Goal: Information Seeking & Learning: Find specific fact

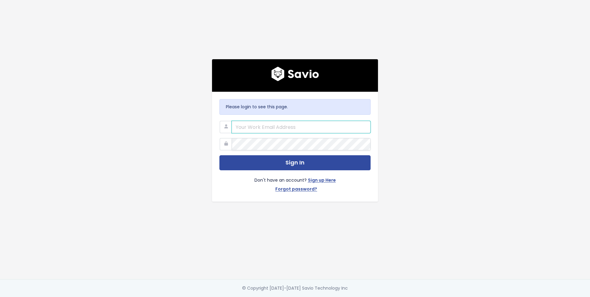
click at [268, 124] on input "email" at bounding box center [301, 127] width 139 height 12
type input "carolina@discuss.io"
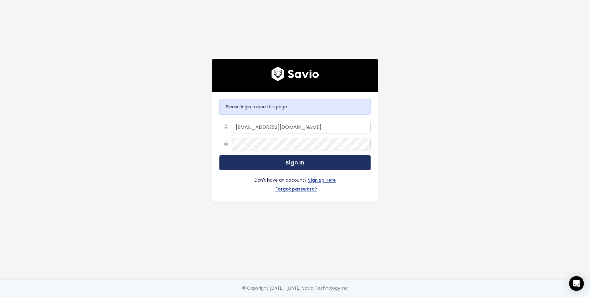
click at [275, 161] on button "Sign In" at bounding box center [294, 162] width 151 height 15
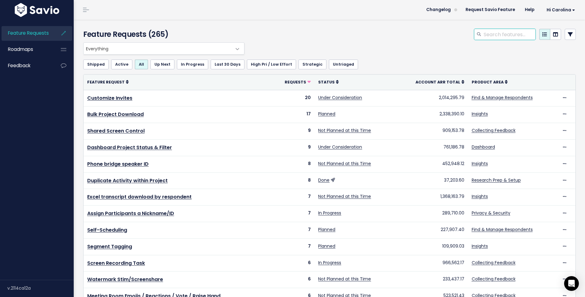
click at [498, 35] on input "search" at bounding box center [509, 34] width 53 height 11
type input "basis"
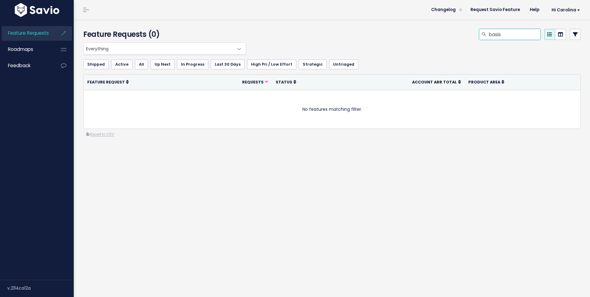
click at [503, 36] on input "basis" at bounding box center [514, 34] width 53 height 11
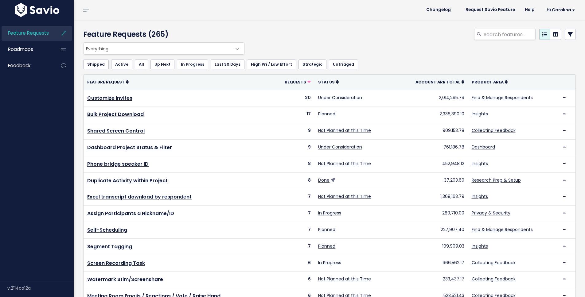
select select
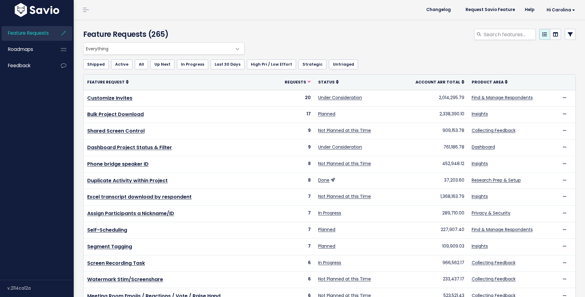
select select
click at [568, 34] on icon at bounding box center [570, 34] width 5 height 5
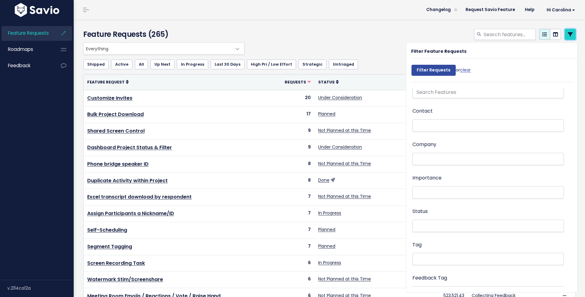
scroll to position [11, 0]
click at [426, 159] on li at bounding box center [486, 162] width 145 height 6
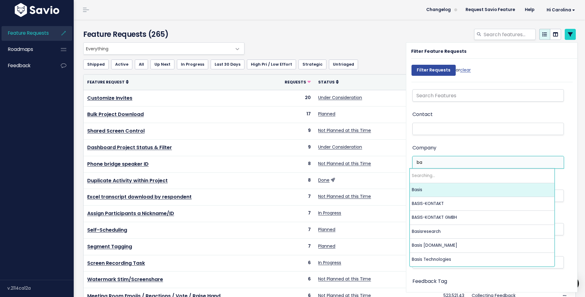
type input "b"
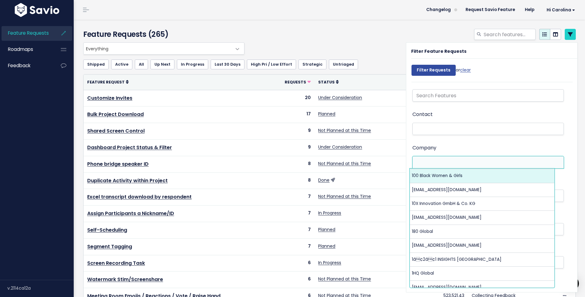
click at [436, 134] on ul at bounding box center [488, 129] width 151 height 12
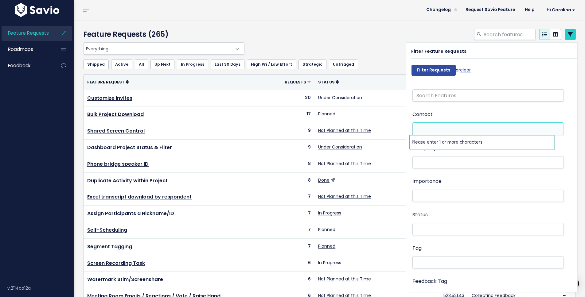
paste input "Frederick@basisresearch.com"
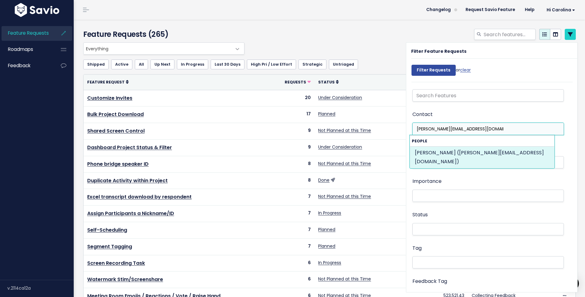
type input "Frederick@basisresearch.com"
select select "87929501"
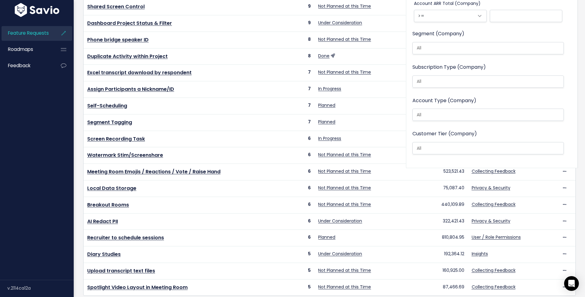
scroll to position [0, 0]
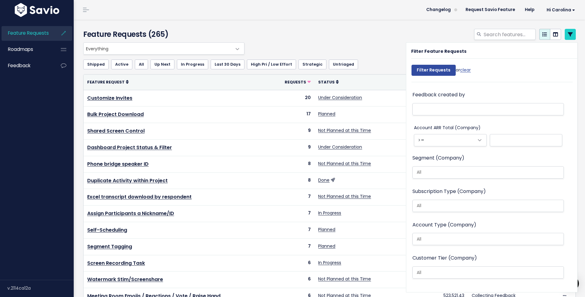
click at [434, 27] on div "Feature Requests (265)" at bounding box center [329, 31] width 510 height 23
click at [568, 33] on icon at bounding box center [570, 34] width 5 height 5
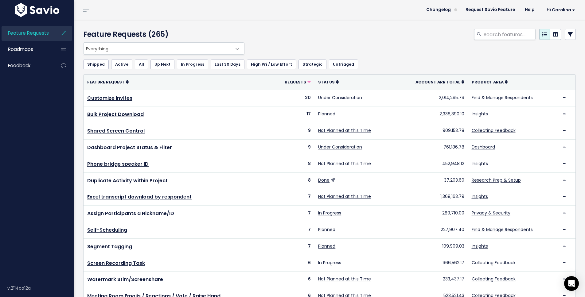
click at [565, 37] on link at bounding box center [570, 34] width 11 height 11
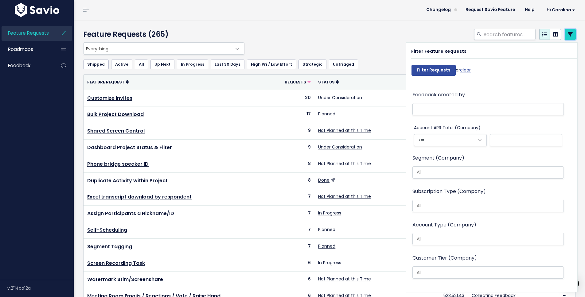
click at [565, 39] on link at bounding box center [570, 34] width 11 height 11
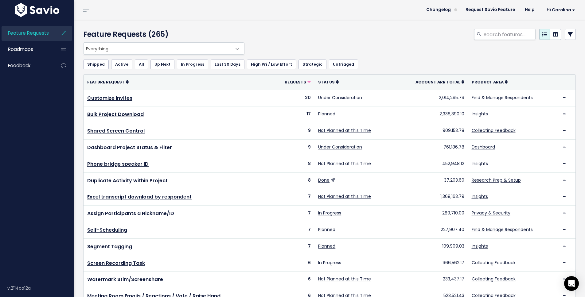
click at [565, 39] on link at bounding box center [570, 34] width 11 height 11
click at [568, 33] on icon at bounding box center [570, 34] width 5 height 5
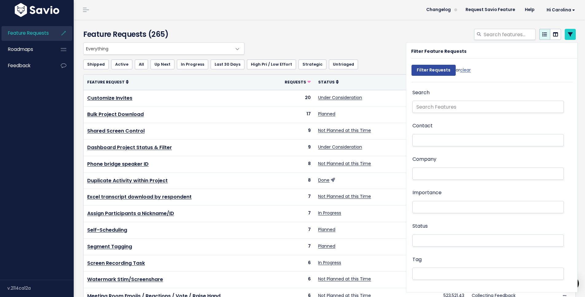
click at [439, 176] on li at bounding box center [486, 174] width 145 height 6
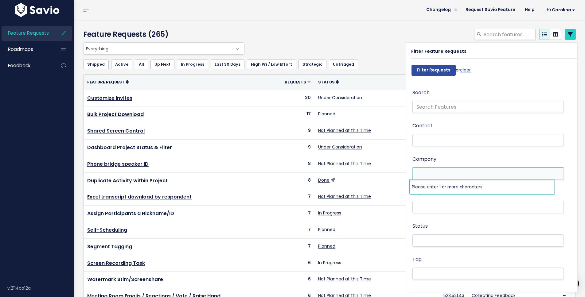
click at [436, 147] on div "Contact" at bounding box center [488, 135] width 151 height 26
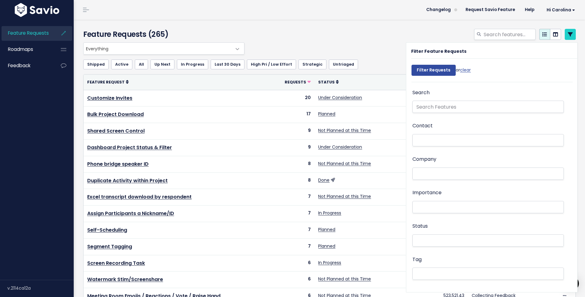
click at [436, 145] on ul at bounding box center [488, 141] width 151 height 12
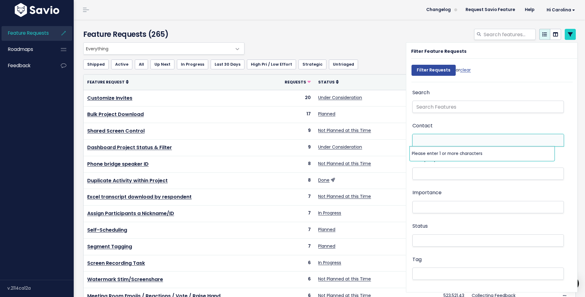
paste input "Frederick@basisresearch.com"
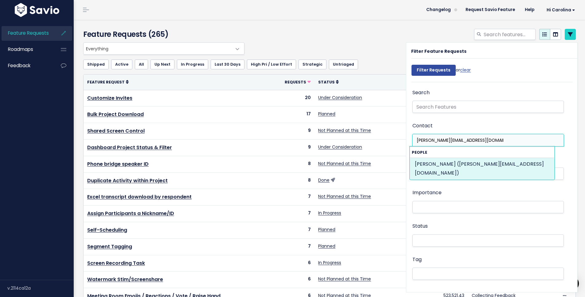
type input "[PERSON_NAME][EMAIL_ADDRESS][DOMAIN_NAME]"
select select "87929501"
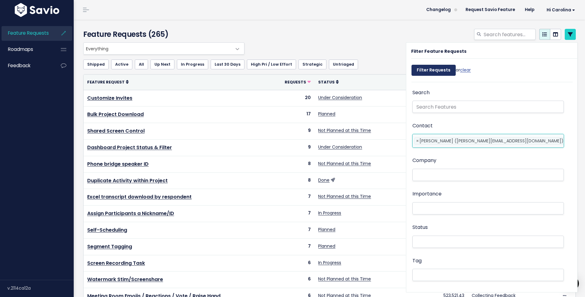
click at [436, 74] on input "Filter Requests" at bounding box center [434, 70] width 44 height 11
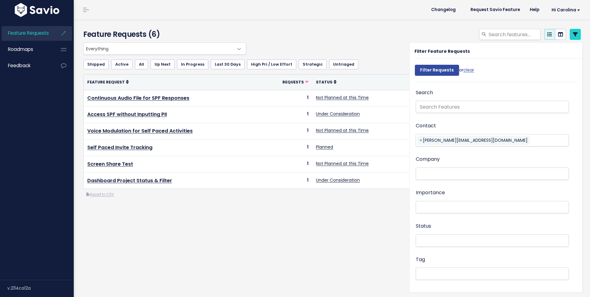
select select
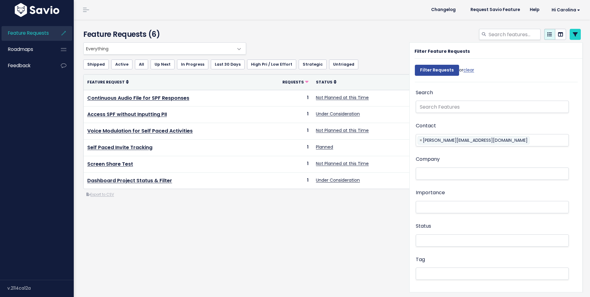
select select
click at [375, 46] on div "Everything Any Product: Any Product Area Any Product: No Product Area No Produc…" at bounding box center [330, 48] width 497 height 12
click at [573, 36] on link at bounding box center [575, 34] width 11 height 11
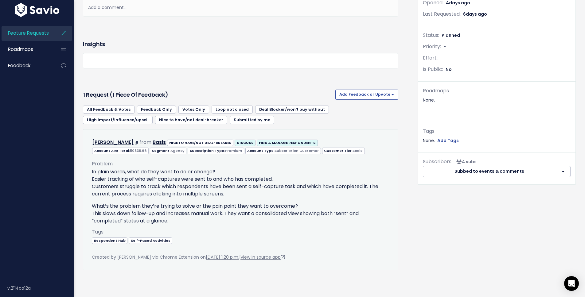
scroll to position [139, 0]
drag, startPoint x: 93, startPoint y: 169, endPoint x: 178, endPoint y: 214, distance: 95.9
click at [178, 214] on div "In plain words, what do they want to do or change? Easier tracking of who self-…" at bounding box center [241, 196] width 298 height 57
drag, startPoint x: 178, startPoint y: 214, endPoint x: 92, endPoint y: 168, distance: 97.2
click at [92, 168] on div "In plain words, what do they want to do or change? Easier tracking of who self-…" at bounding box center [241, 196] width 298 height 57
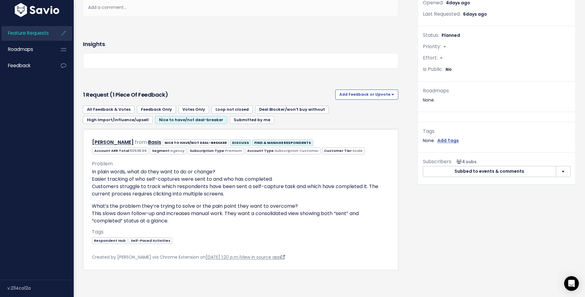
copy div "Easier tracking of who self-captures were sent to and who has completed. Custom…"
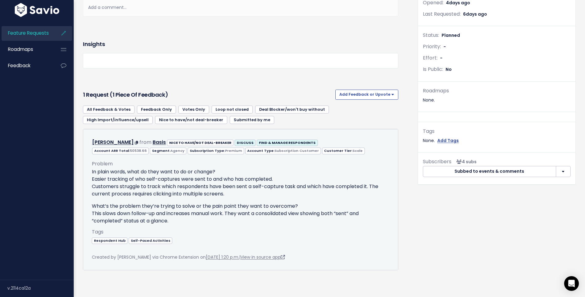
click at [259, 170] on p "In plain words, what do they want to do or change? Easier tracking of who self-…" at bounding box center [241, 182] width 298 height 29
drag, startPoint x: 92, startPoint y: 163, endPoint x: 179, endPoint y: 214, distance: 100.8
click at [179, 214] on div "In plain words, what do they want to do or change? Easier tracking of who self-…" at bounding box center [241, 196] width 298 height 57
copy div "In plain words, what do they want to do or change? Easier tracking of who self-…"
